Goal: Task Accomplishment & Management: Use online tool/utility

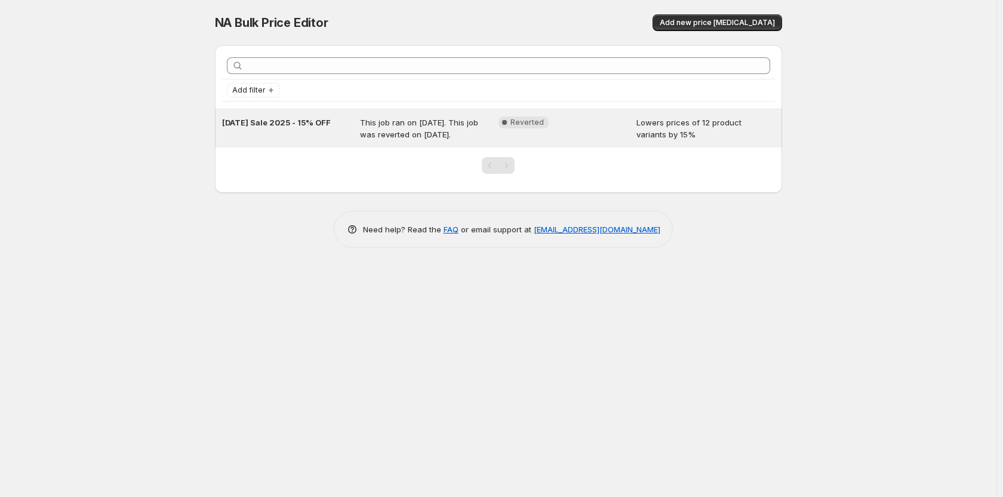
click at [644, 138] on span "Lowers prices of 12 product variants by 15%" at bounding box center [689, 128] width 105 height 21
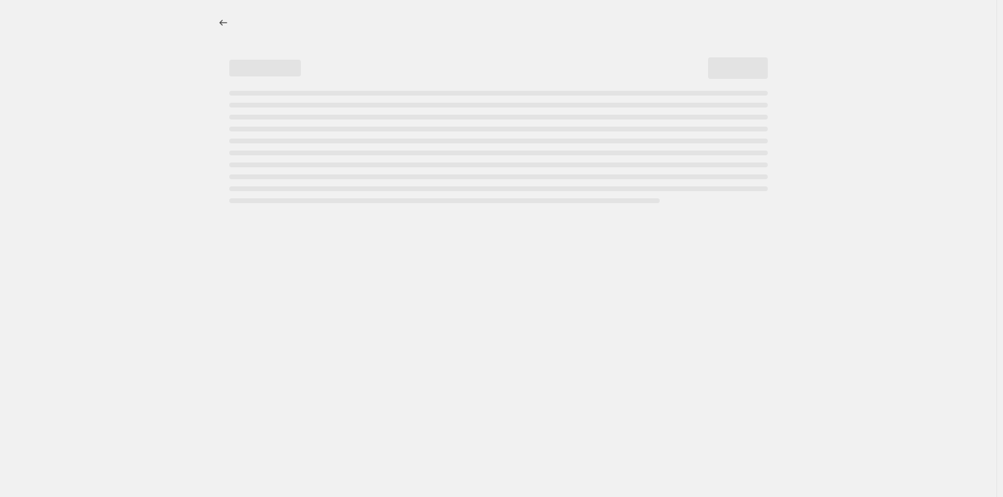
select select "percentage"
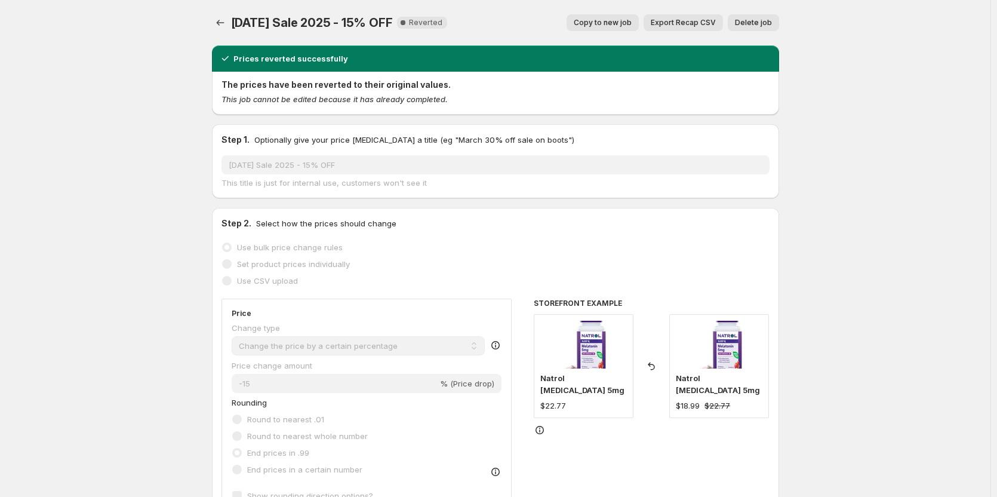
click at [614, 26] on span "Copy to new job" at bounding box center [603, 23] width 58 height 10
select select "percentage"
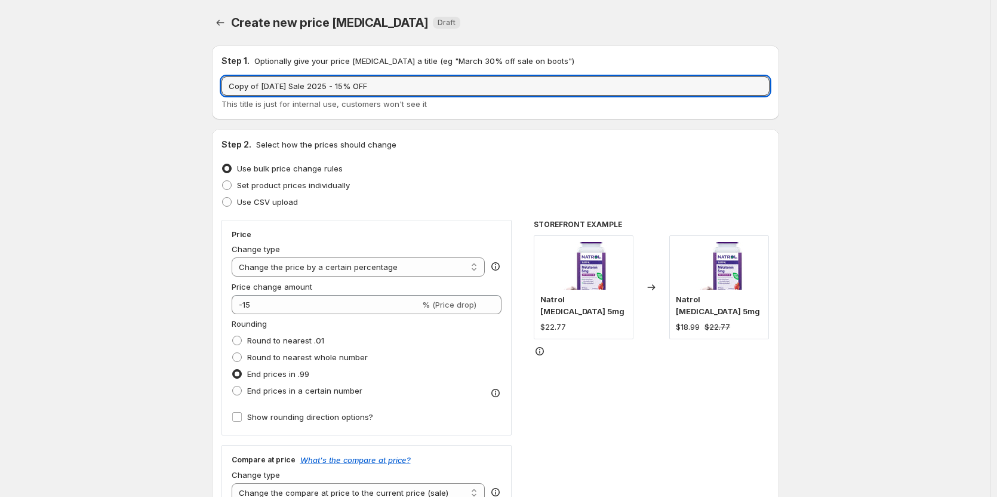
drag, startPoint x: 393, startPoint y: 80, endPoint x: 217, endPoint y: 90, distance: 175.8
click at [217, 90] on div "Step 1. Optionally give your price [MEDICAL_DATA] a title (eg "March 30% off sa…" at bounding box center [495, 82] width 567 height 74
type input "[DATE] 50% OFF"
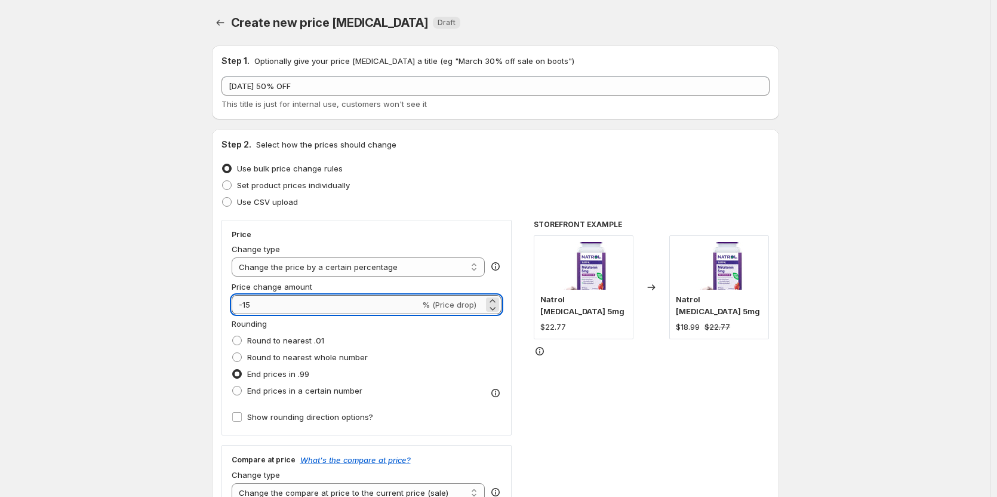
drag, startPoint x: 258, startPoint y: 308, endPoint x: 245, endPoint y: 302, distance: 14.2
click at [245, 302] on input "-15" at bounding box center [326, 304] width 189 height 19
type input "-50"
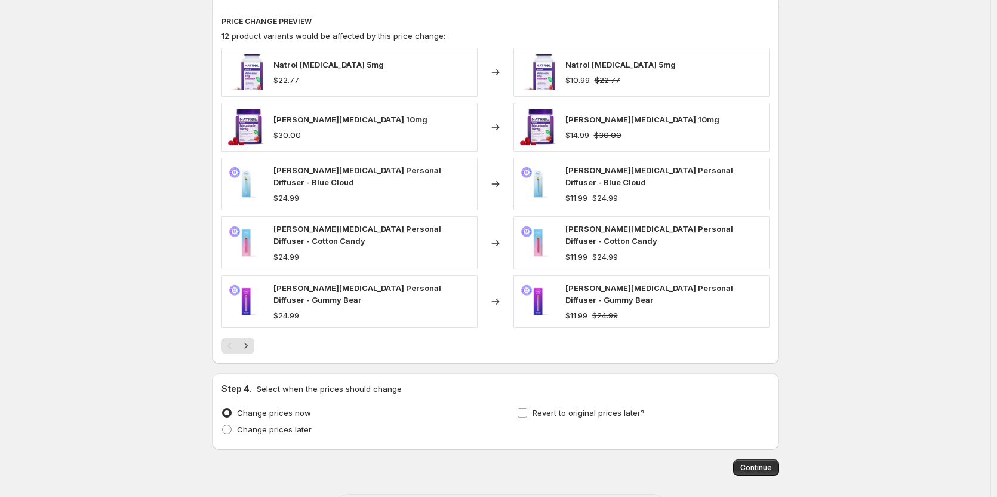
scroll to position [697, 0]
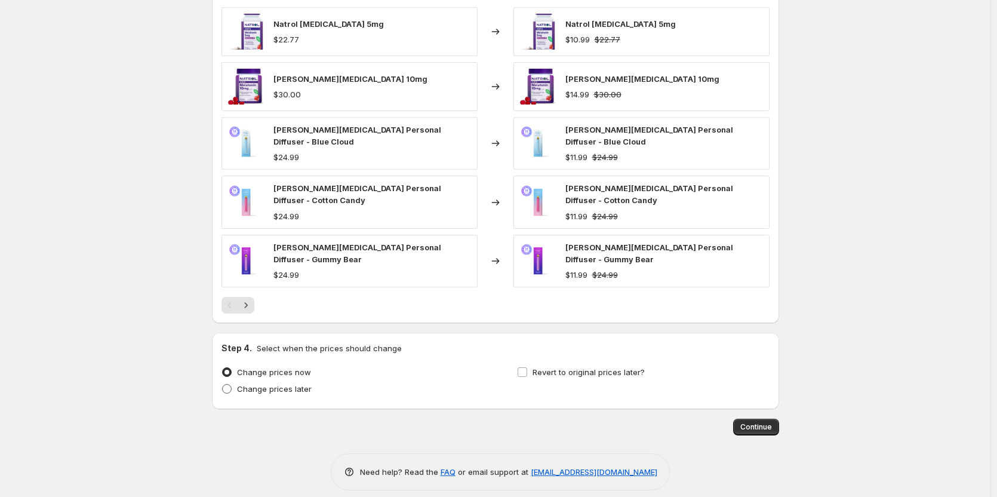
click at [228, 384] on span at bounding box center [227, 389] width 10 height 10
click at [223, 384] on input "Change prices later" at bounding box center [222, 384] width 1 height 1
radio input "true"
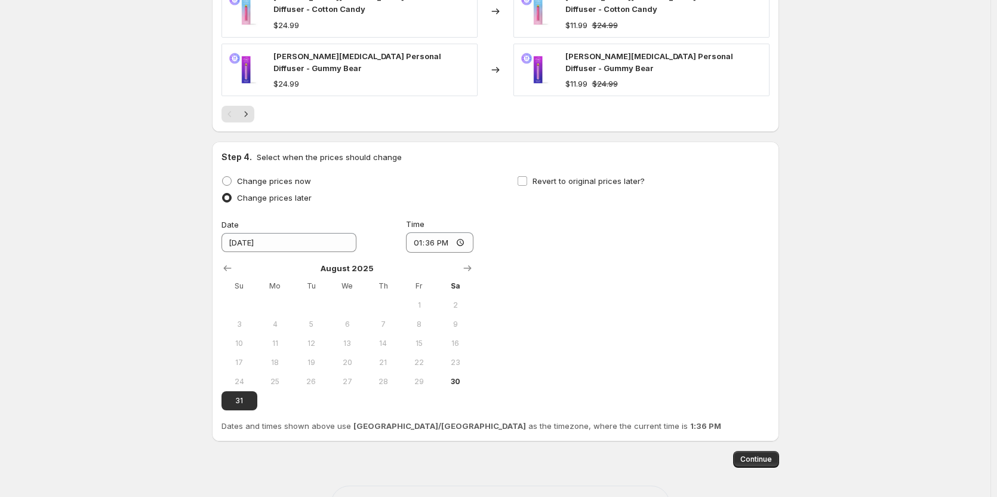
scroll to position [920, 0]
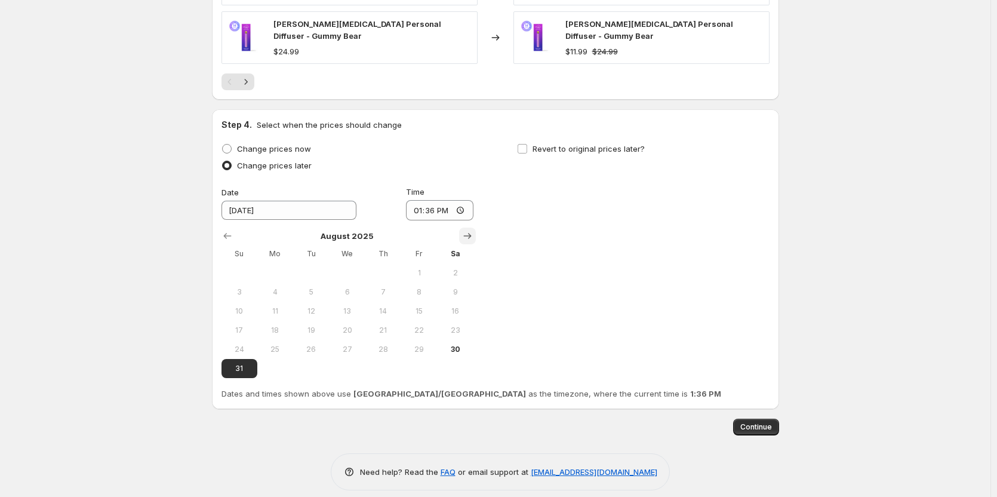
click at [468, 230] on icon "Show next month, September 2025" at bounding box center [468, 236] width 12 height 12
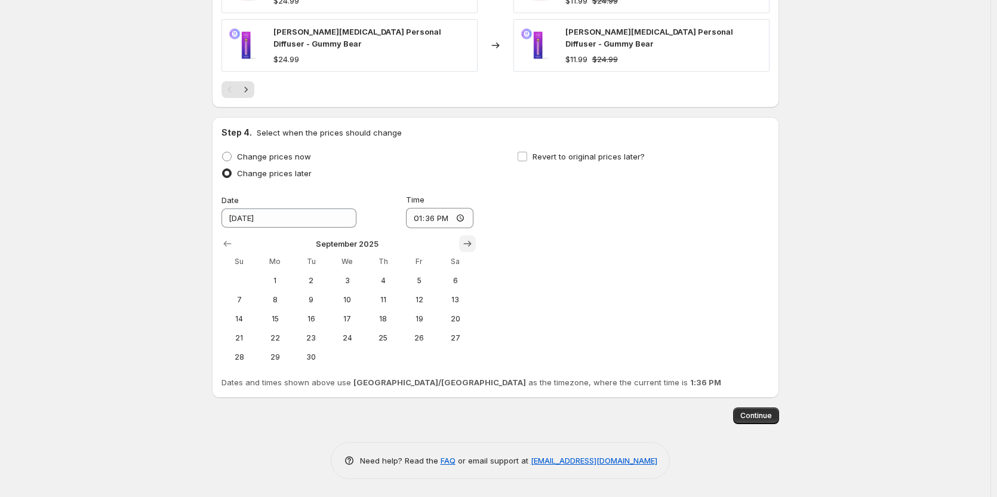
scroll to position [901, 0]
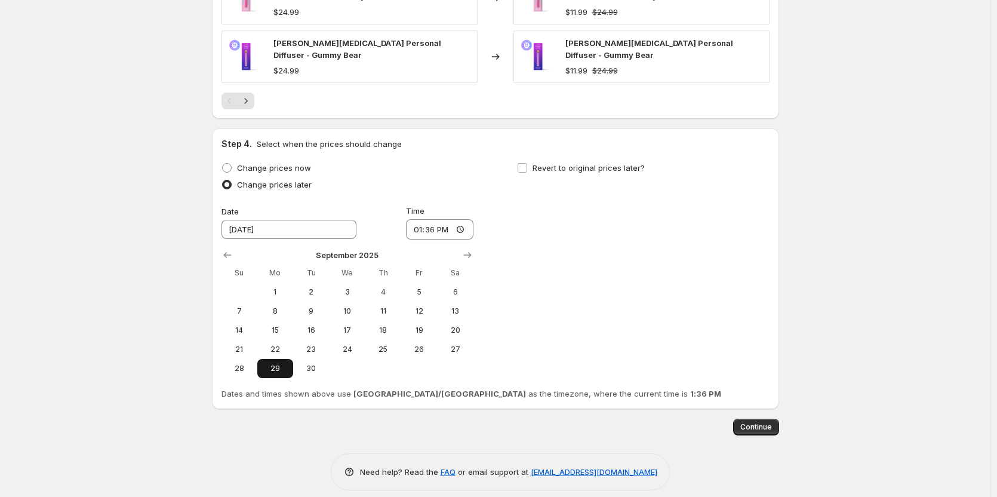
click at [279, 364] on span "29" at bounding box center [275, 369] width 26 height 10
type input "[DATE]"
click at [524, 163] on input "Revert to original prices later?" at bounding box center [523, 168] width 10 height 10
checkbox input "true"
click at [574, 306] on span "8" at bounding box center [571, 311] width 26 height 10
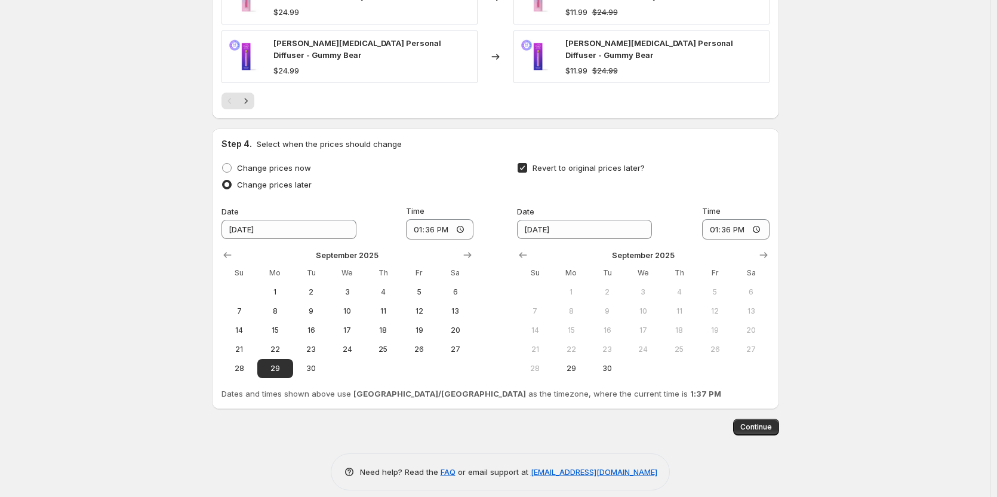
click at [573, 306] on span "8" at bounding box center [571, 311] width 26 height 10
click at [767, 252] on icon "Show next month, October 2025" at bounding box center [764, 255] width 8 height 6
click at [525, 252] on icon "Show previous month, September 2025" at bounding box center [523, 255] width 8 height 6
click at [284, 287] on span "1" at bounding box center [275, 292] width 26 height 10
type input "[DATE]"
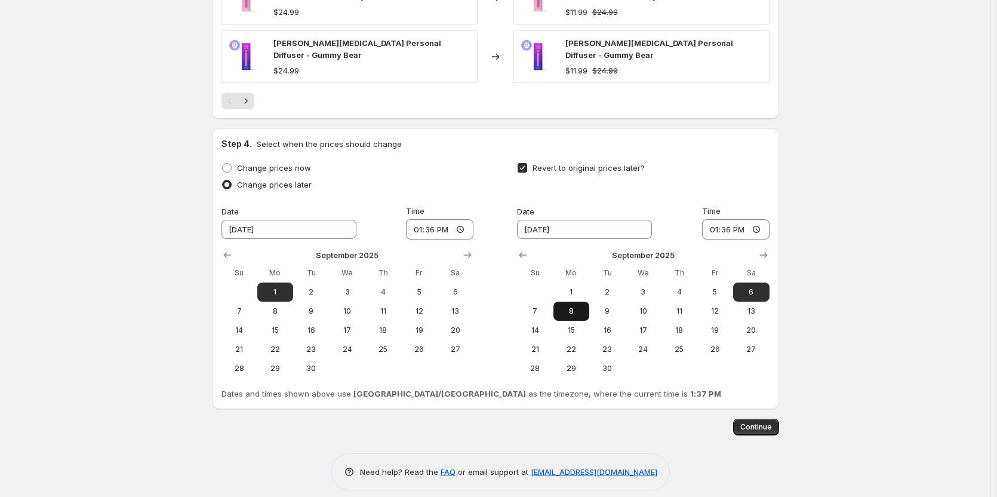
click at [579, 306] on span "8" at bounding box center [571, 311] width 26 height 10
type input "[DATE]"
click at [437, 219] on input "13:36" at bounding box center [439, 229] width 67 height 20
type input "08:00"
click at [714, 219] on input "13:36" at bounding box center [735, 229] width 67 height 20
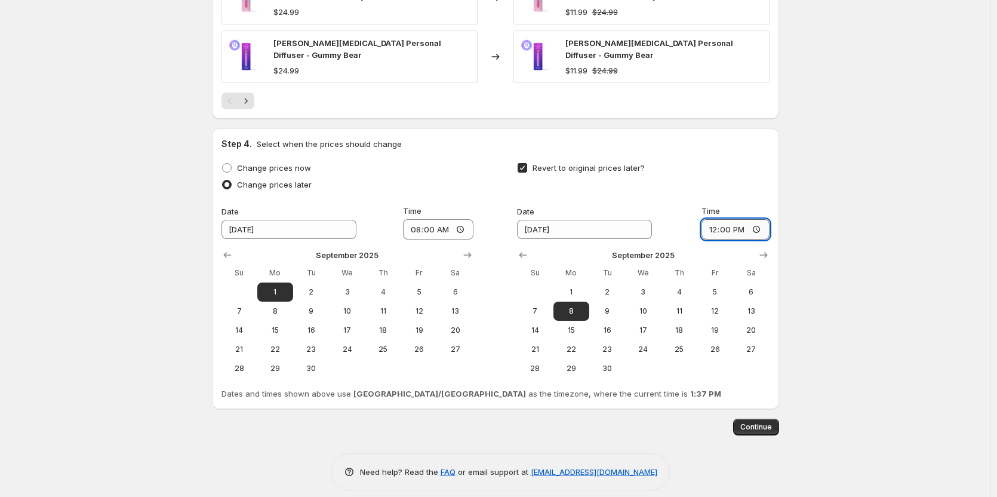
type input "00:00"
click at [761, 422] on span "Continue" at bounding box center [756, 427] width 32 height 10
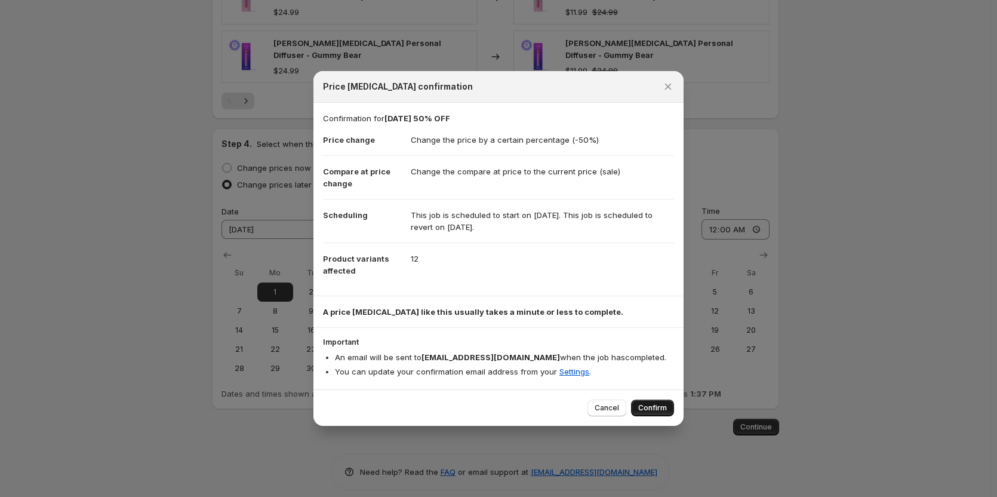
click at [658, 401] on button "Confirm" at bounding box center [652, 407] width 43 height 17
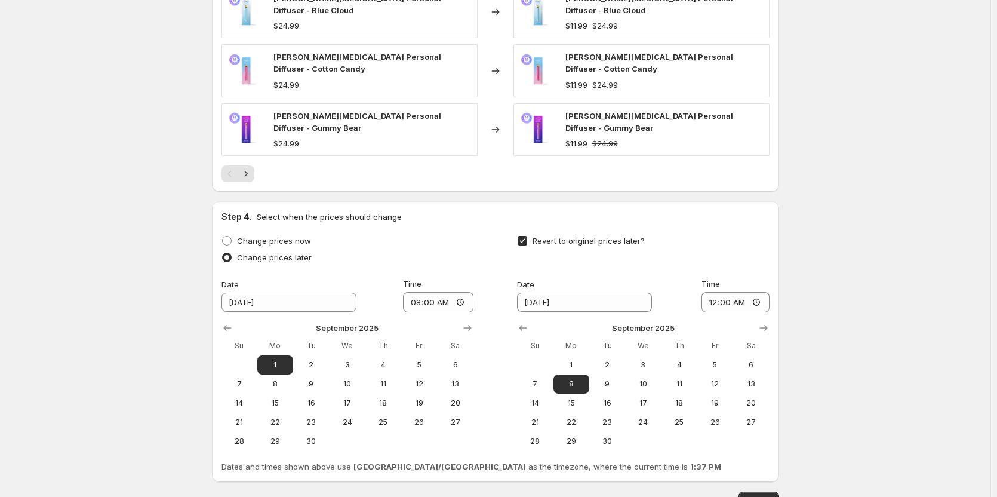
scroll to position [974, 0]
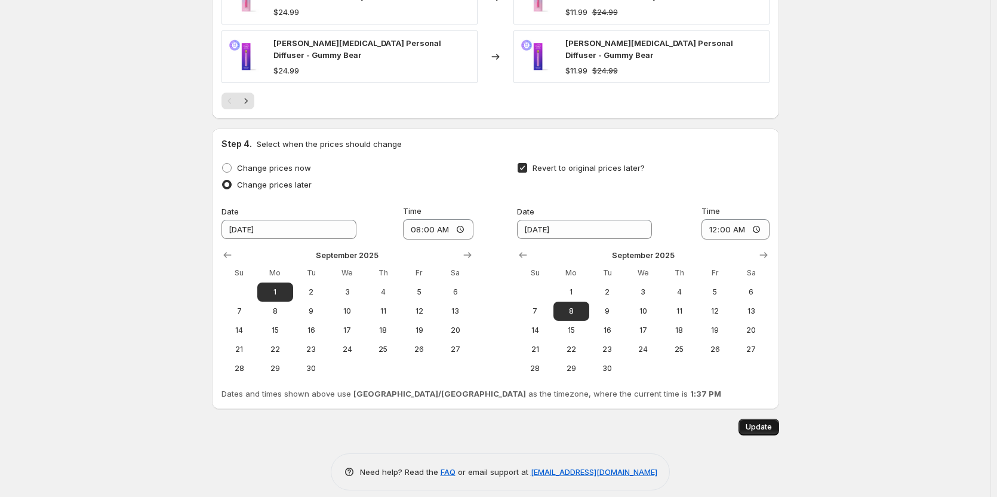
click at [761, 422] on span "Update" at bounding box center [759, 427] width 26 height 10
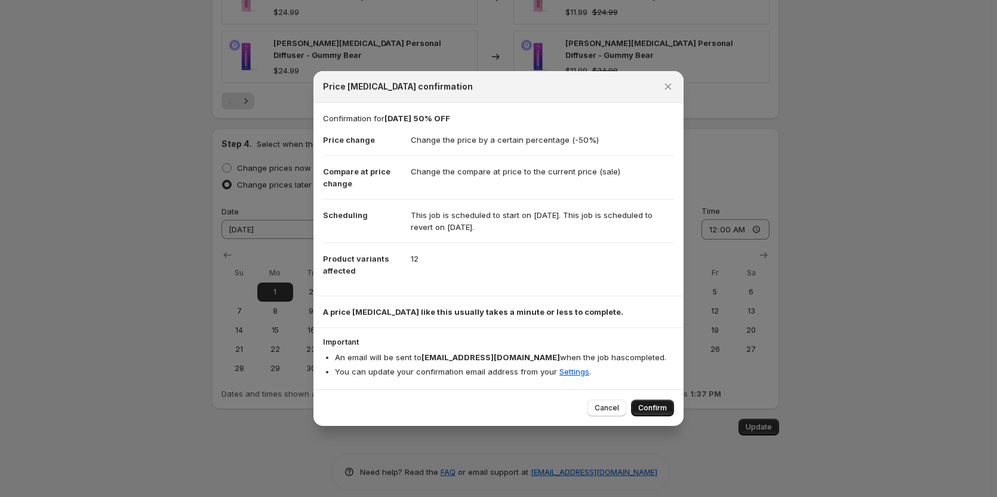
click at [648, 409] on span "Confirm" at bounding box center [652, 408] width 29 height 10
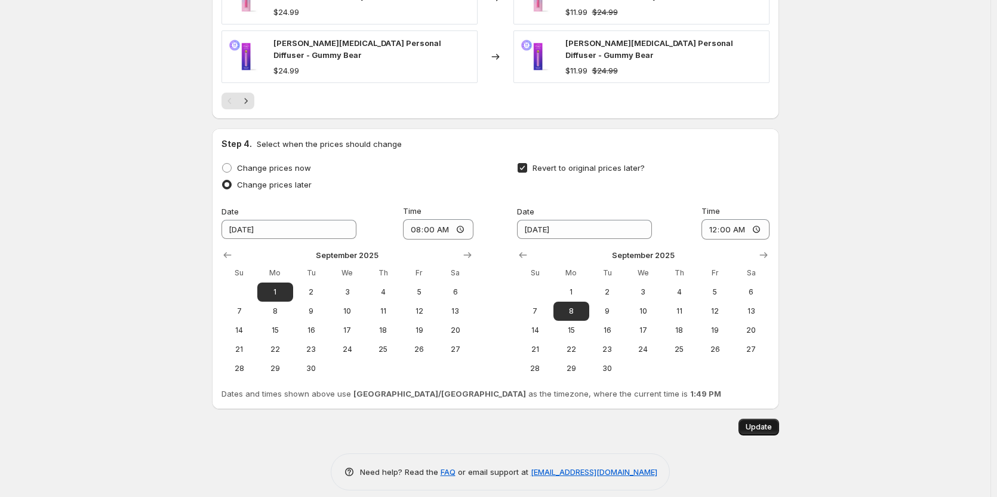
click at [764, 422] on span "Update" at bounding box center [759, 427] width 26 height 10
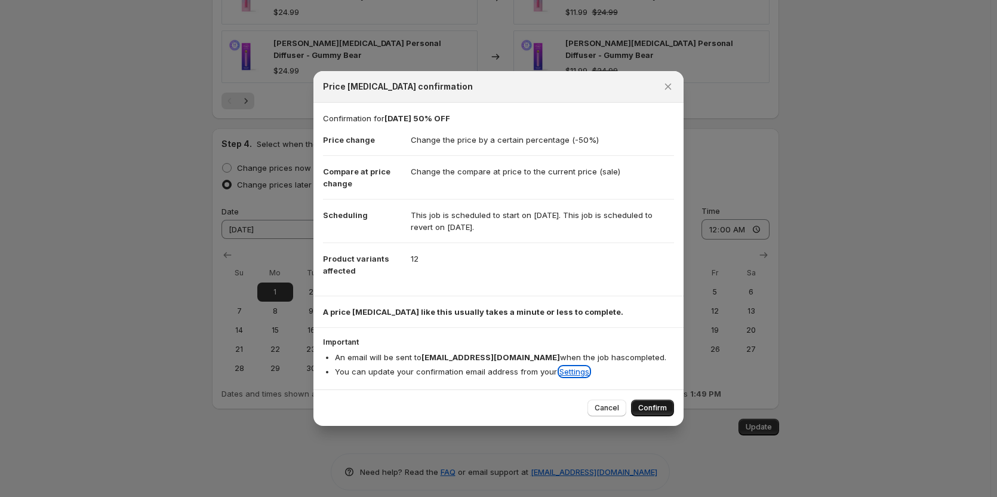
click at [660, 404] on span "Confirm" at bounding box center [652, 408] width 29 height 10
